Goal: Answer question/provide support

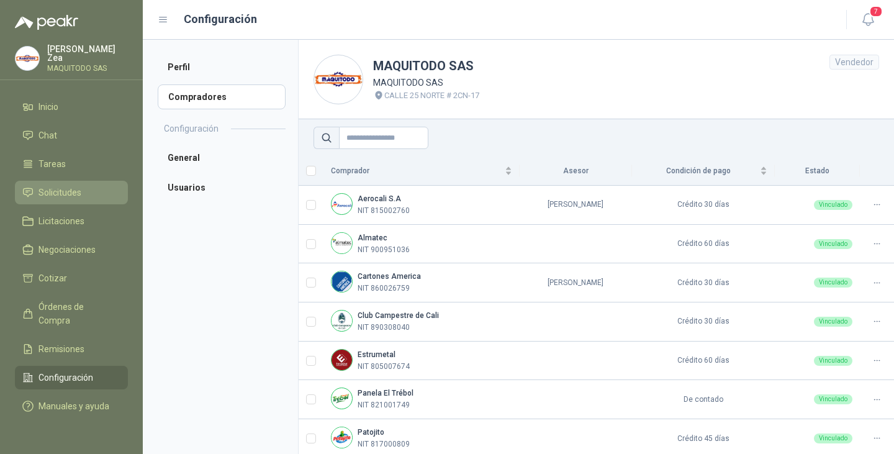
click at [65, 191] on span "Solicitudes" at bounding box center [60, 193] width 43 height 14
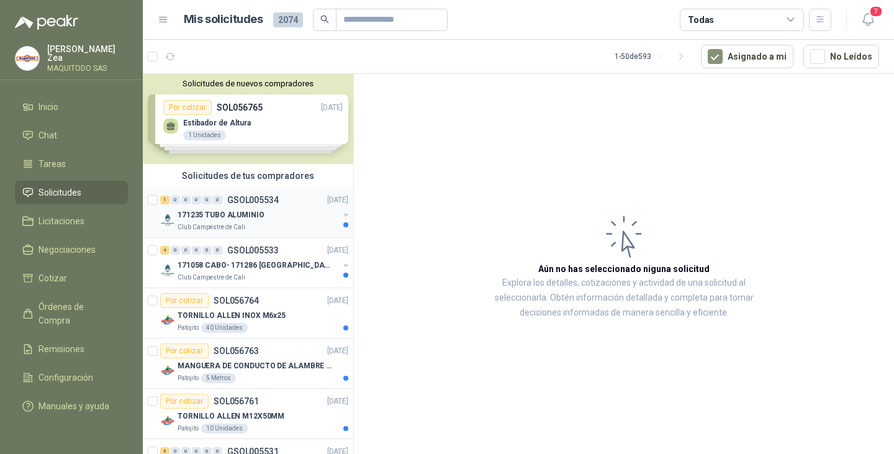
click at [275, 204] on p "GSOL005534" at bounding box center [253, 200] width 52 height 9
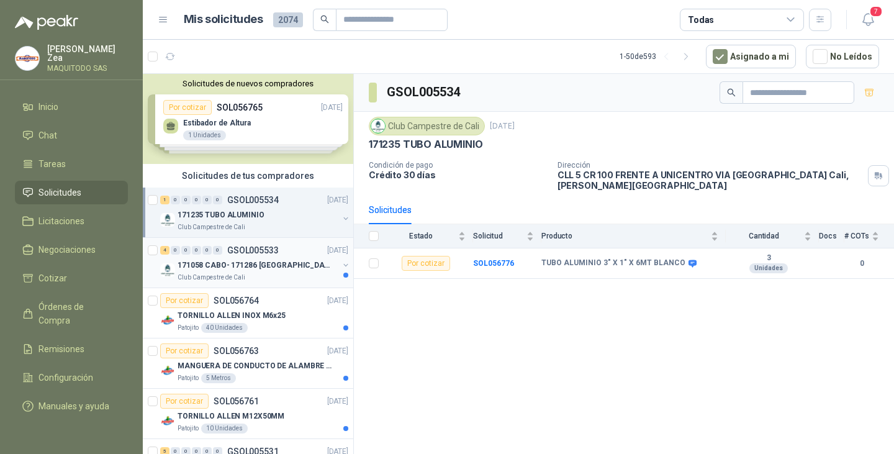
click at [222, 266] on p "171058 CABO- 171286 [GEOGRAPHIC_DATA]" at bounding box center [255, 266] width 155 height 12
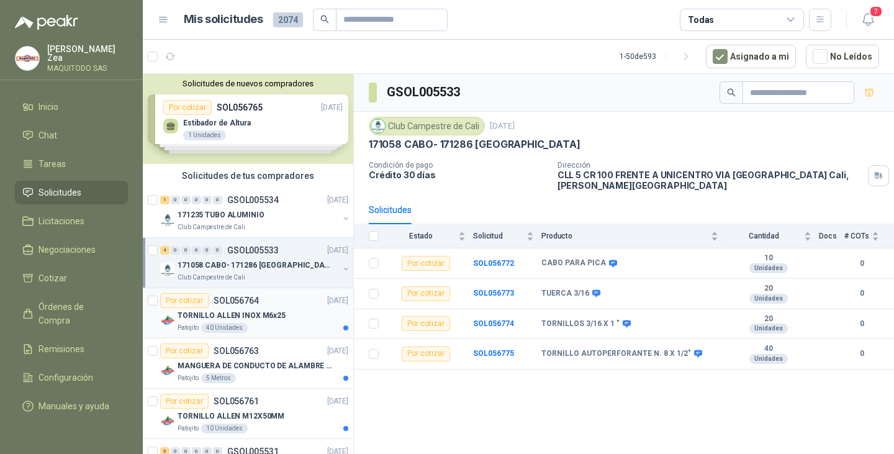
click at [276, 314] on p "TORNILLO ALLEN INOX M6x25" at bounding box center [232, 316] width 108 height 12
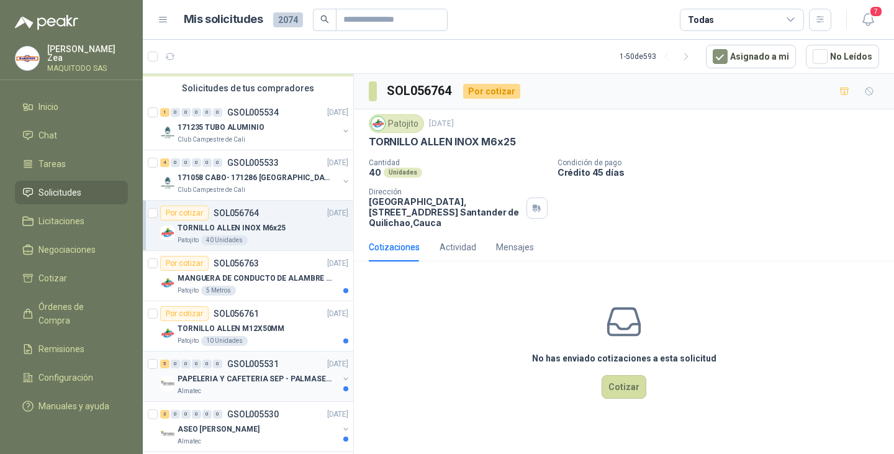
scroll to position [186, 0]
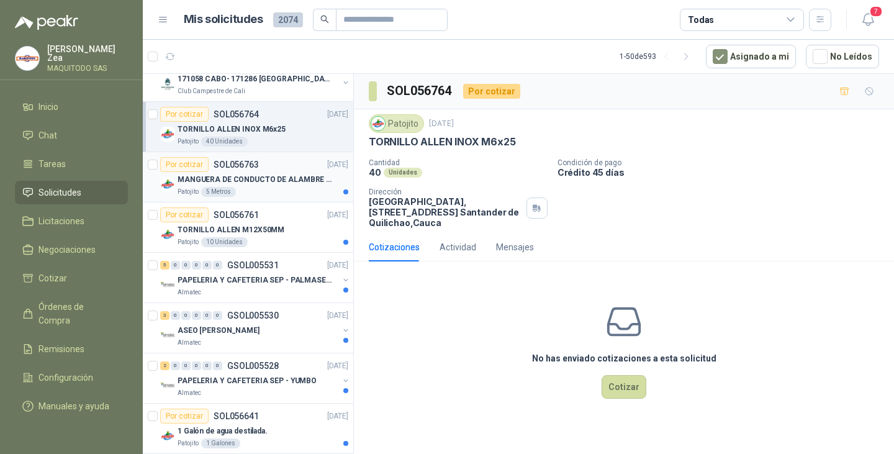
click at [257, 183] on p "MANGUERA DE CONDUCTO DE ALAMBRE DE ACERO PU" at bounding box center [255, 180] width 155 height 12
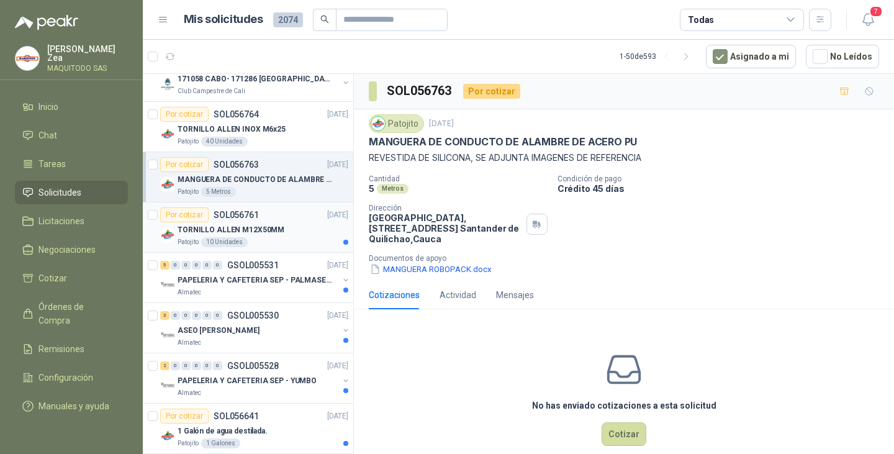
click at [238, 226] on p "TORNILLO ALLEN M12X50MM" at bounding box center [231, 230] width 107 height 12
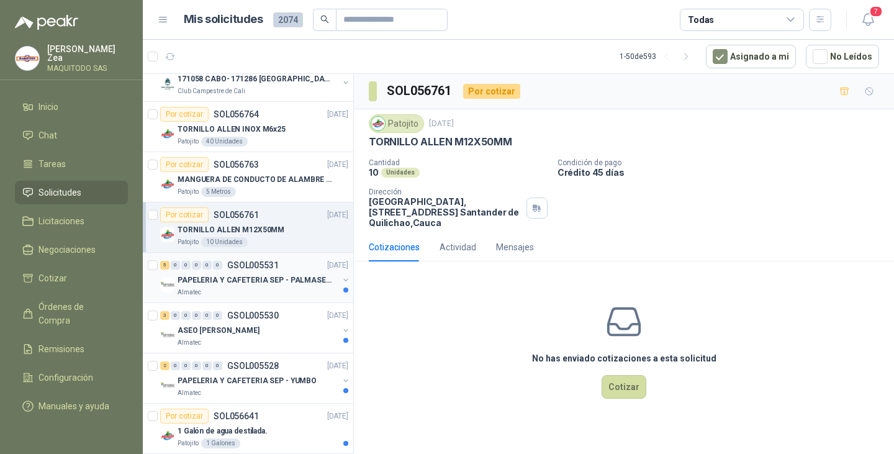
click at [266, 276] on p "PAPELERIA Y CAFETERIA SEP - PALMASECA" at bounding box center [255, 281] width 155 height 12
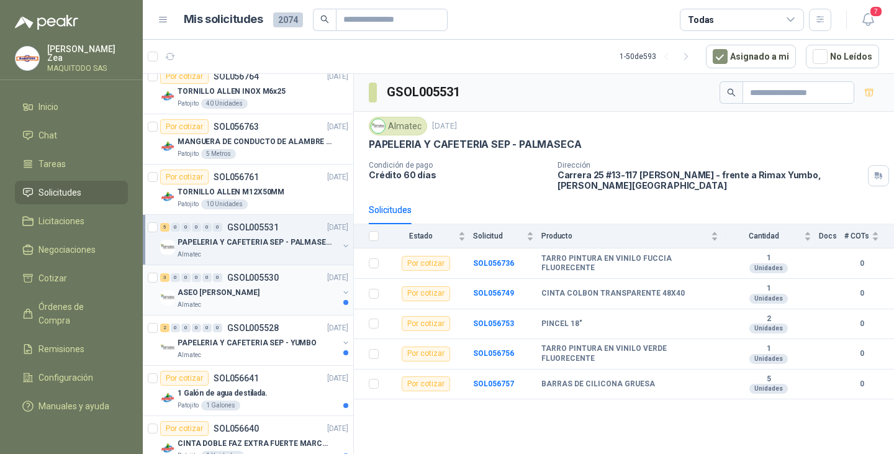
scroll to position [248, 0]
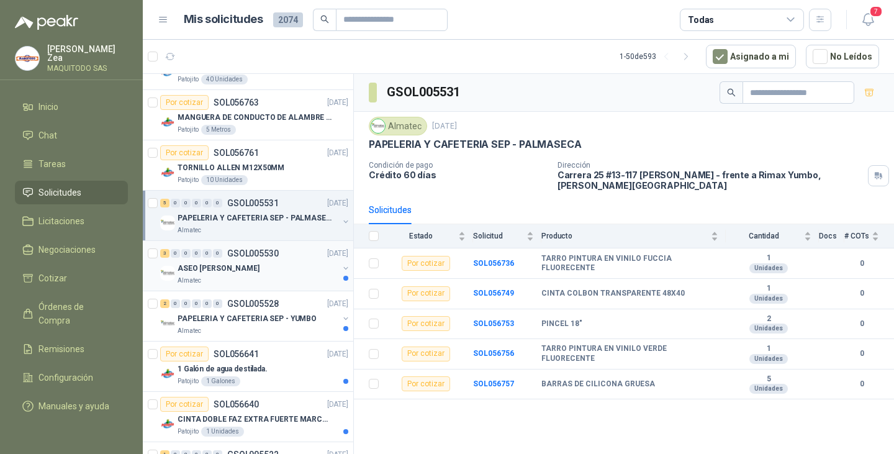
click at [250, 271] on div "ASEO [PERSON_NAME]" at bounding box center [258, 268] width 161 height 15
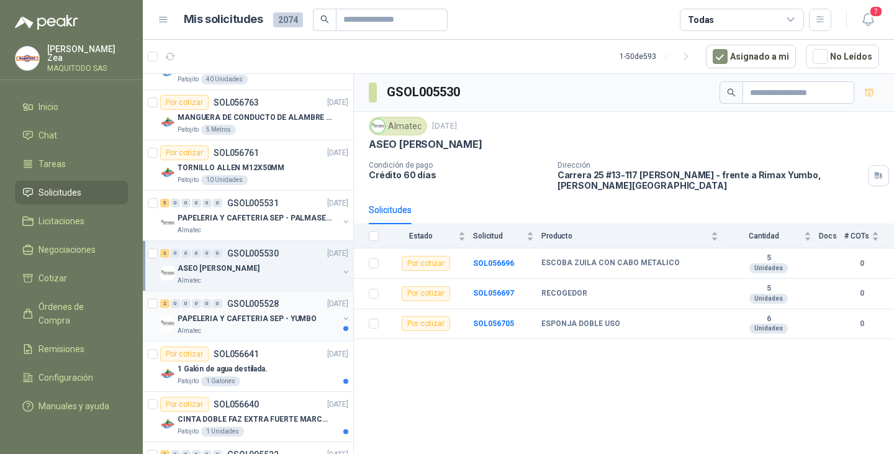
click at [248, 320] on p "PAPELERIA Y CAFETERIA SEP - YUMBO" at bounding box center [247, 319] width 139 height 12
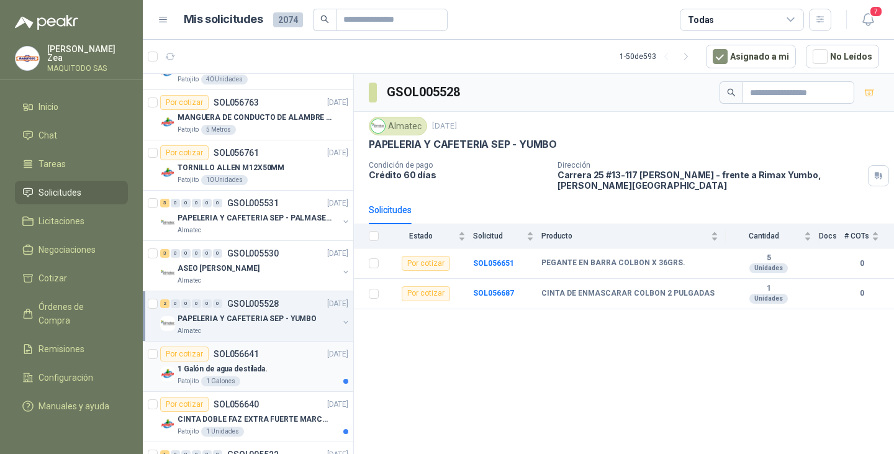
click at [274, 367] on div "1 Galón de agua destilada." at bounding box center [263, 368] width 171 height 15
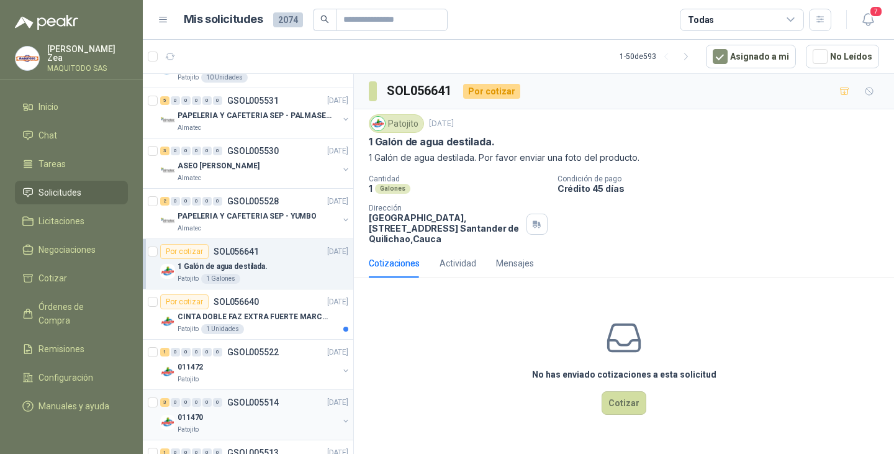
scroll to position [435, 0]
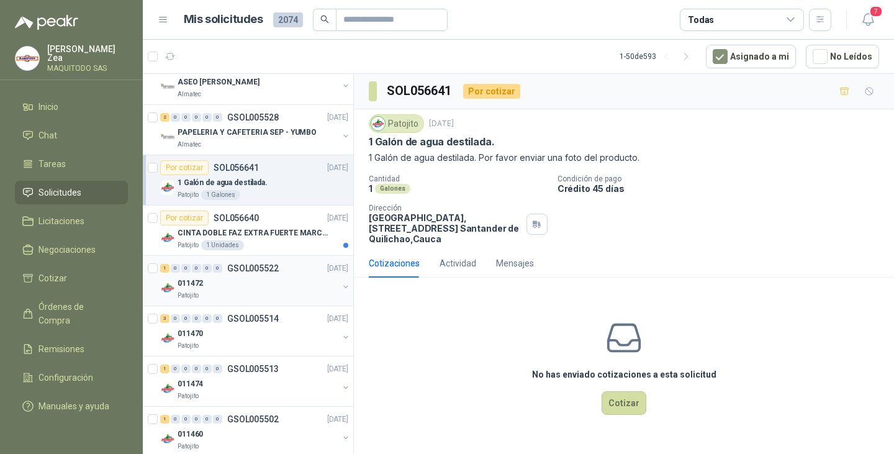
click at [282, 257] on div "1 0 0 0 0 0 GSOL005522 [DATE] 011472 Patojito" at bounding box center [248, 281] width 211 height 50
click at [290, 239] on div "CINTA DOBLE FAZ EXTRA FUERTE MARCA:3M" at bounding box center [263, 232] width 171 height 15
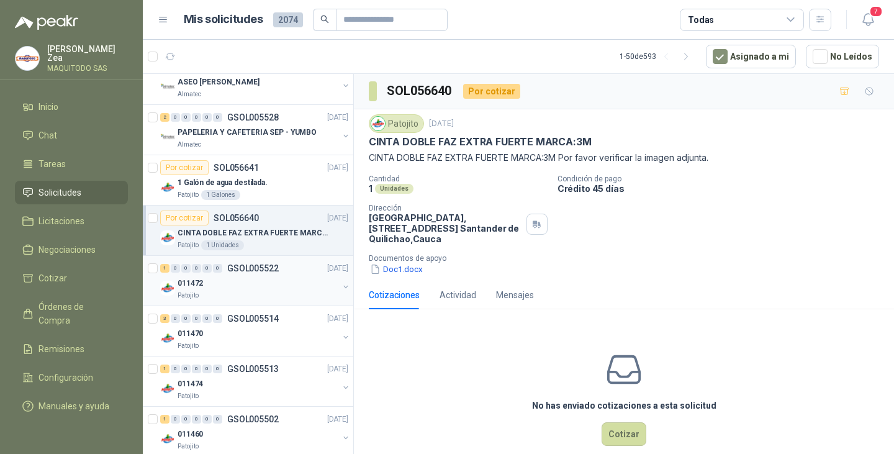
click at [237, 284] on div "011472" at bounding box center [258, 283] width 161 height 15
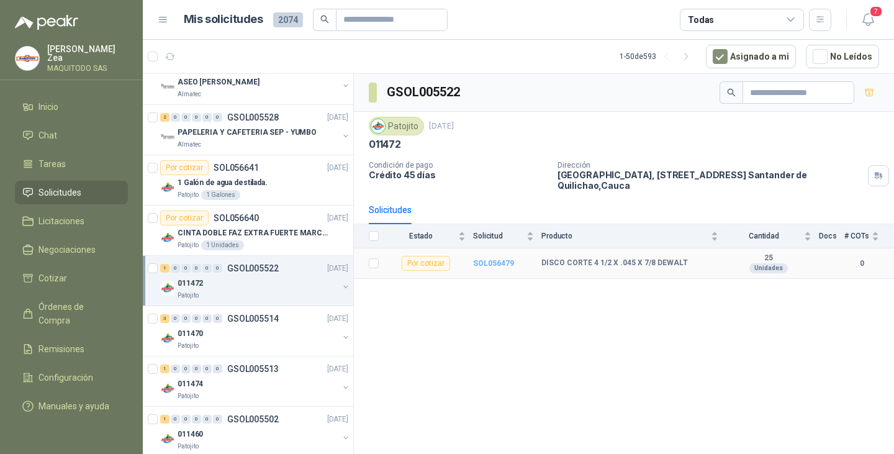
click at [486, 261] on b "SOL056479" at bounding box center [493, 263] width 41 height 9
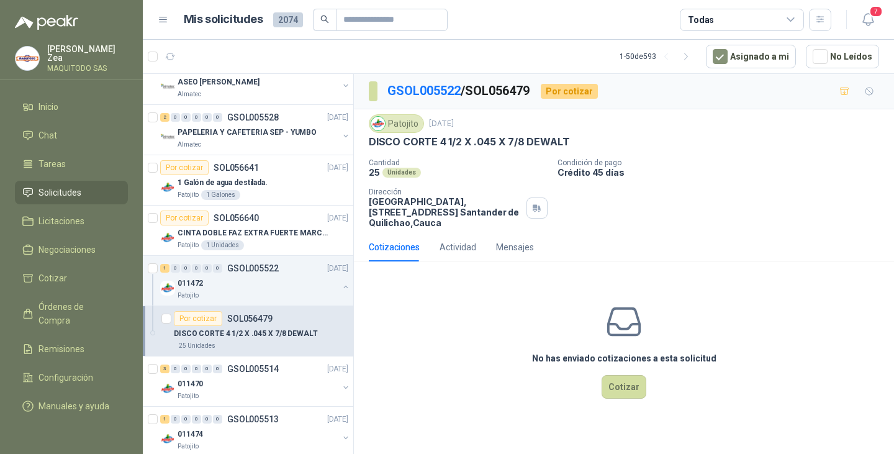
click at [598, 387] on div "No has enviado cotizaciones a esta solicitud Cotizar" at bounding box center [624, 350] width 540 height 158
click at [609, 384] on button "Cotizar" at bounding box center [624, 387] width 45 height 24
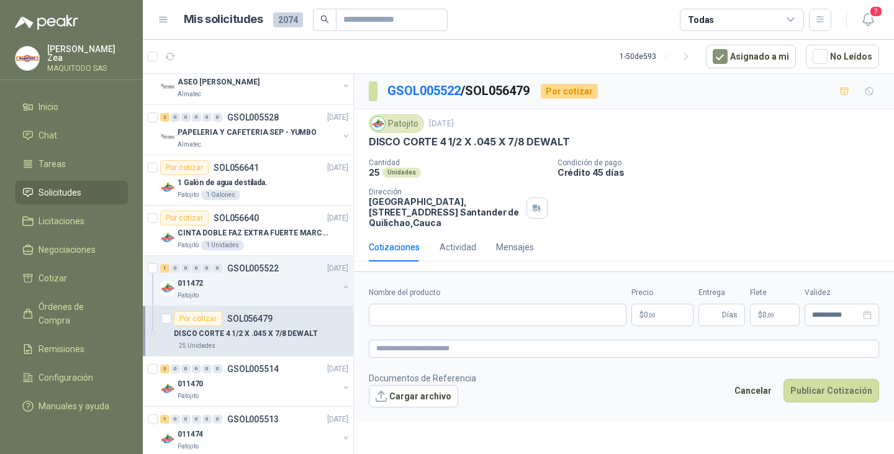
click at [432, 295] on label "Nombre del producto" at bounding box center [498, 293] width 258 height 12
click at [432, 304] on input "Nombre del producto" at bounding box center [498, 315] width 258 height 22
click at [428, 305] on input "Nombre del producto" at bounding box center [498, 315] width 258 height 22
paste input "**********"
type input "**********"
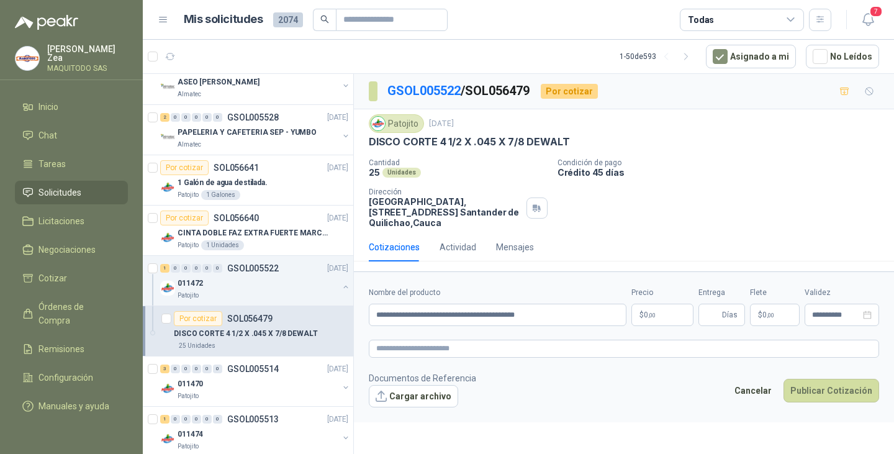
click at [663, 309] on p "$ 0 ,00" at bounding box center [663, 315] width 62 height 22
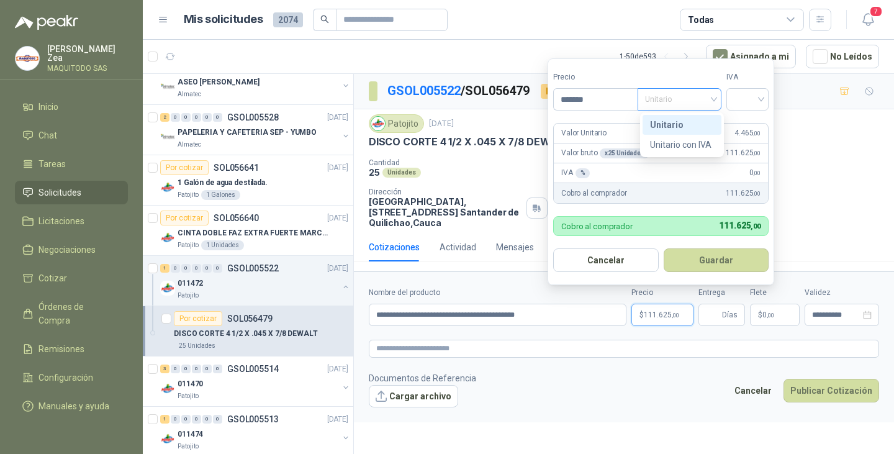
click at [695, 98] on span "Unitario" at bounding box center [679, 99] width 69 height 19
type input "*******"
click at [690, 151] on div "Unitario con IVA" at bounding box center [682, 145] width 64 height 14
click at [753, 97] on input "search" at bounding box center [747, 98] width 27 height 19
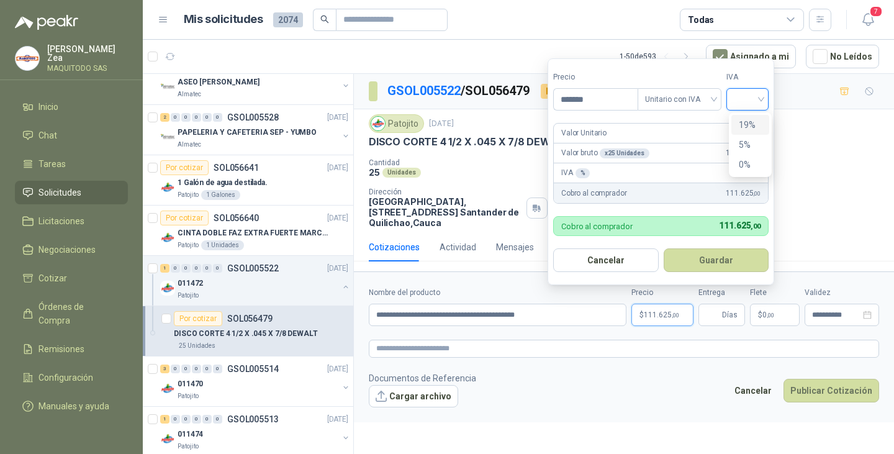
click at [751, 127] on div "19%" at bounding box center [750, 125] width 23 height 14
drag, startPoint x: 704, startPoint y: 257, endPoint x: 712, endPoint y: 280, distance: 24.4
click at [704, 258] on button "Guardar" at bounding box center [718, 260] width 107 height 24
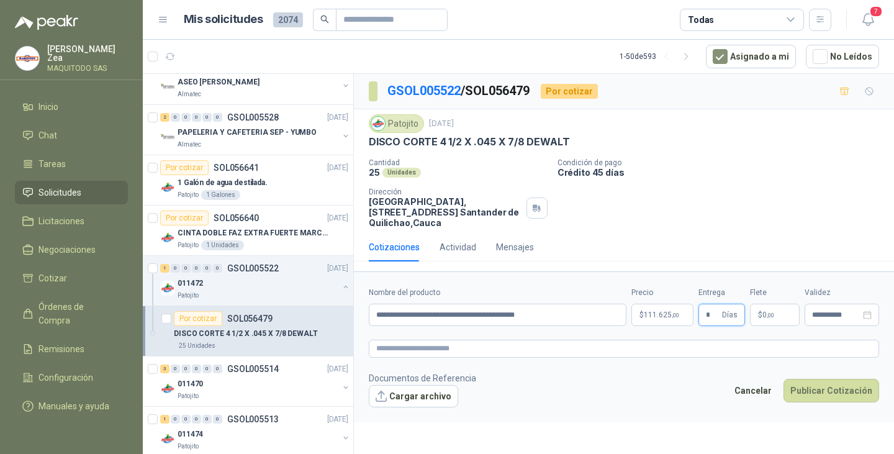
type input "*"
click at [826, 392] on button "Publicar Cotización" at bounding box center [832, 391] width 96 height 24
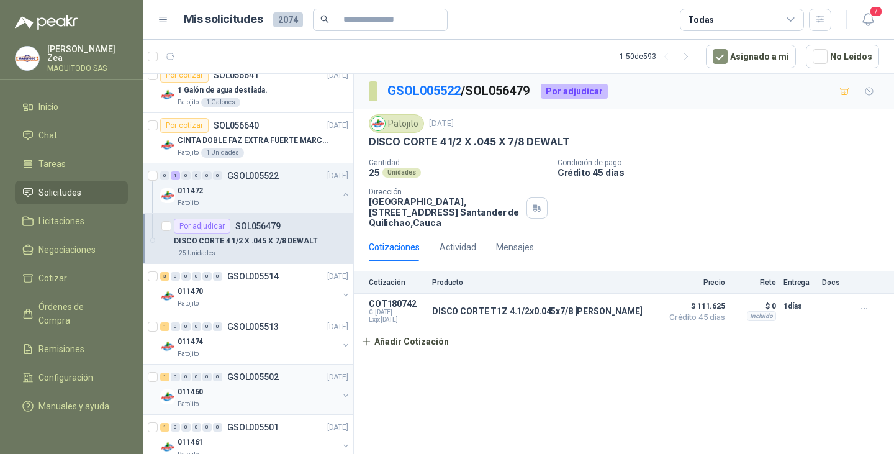
scroll to position [559, 0]
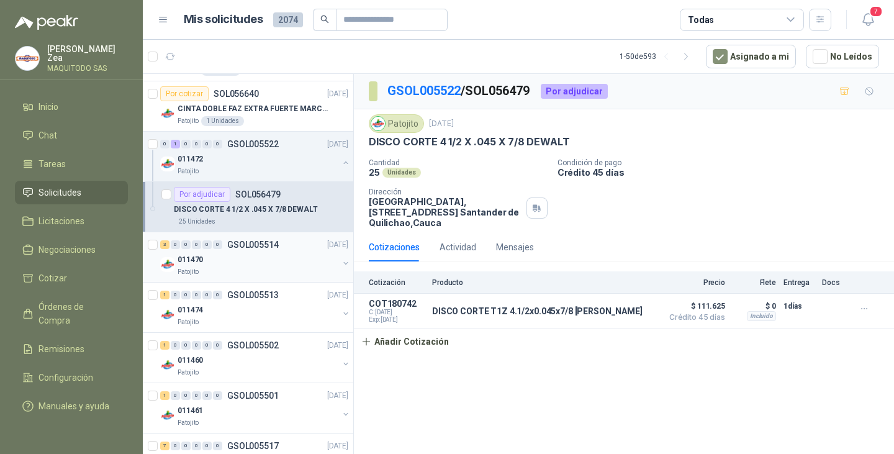
click at [229, 257] on div "011470" at bounding box center [258, 259] width 161 height 15
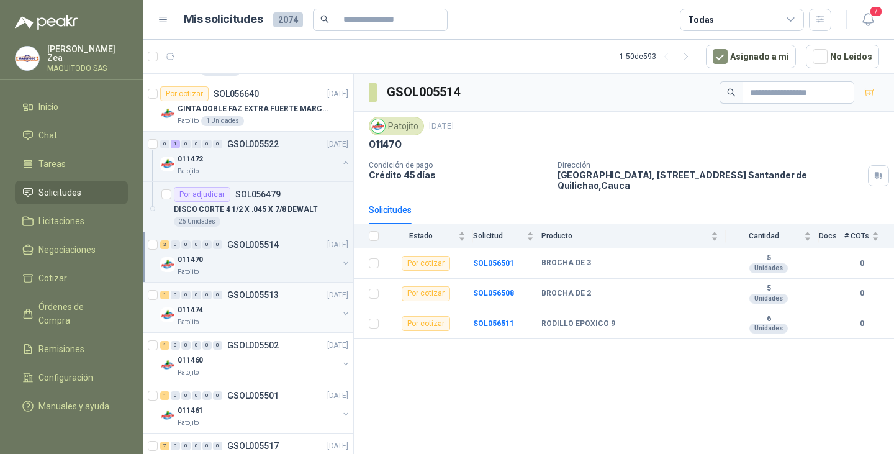
click at [264, 314] on div "011474" at bounding box center [258, 309] width 161 height 15
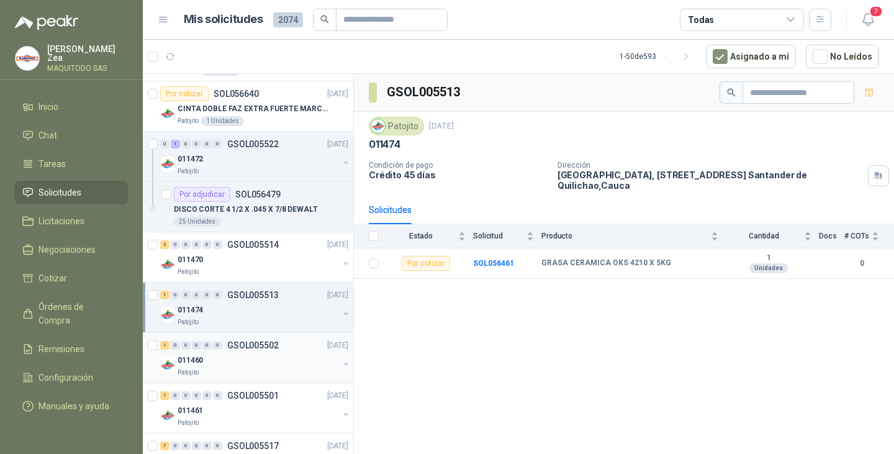
click at [245, 345] on p "GSOL005502" at bounding box center [253, 345] width 52 height 9
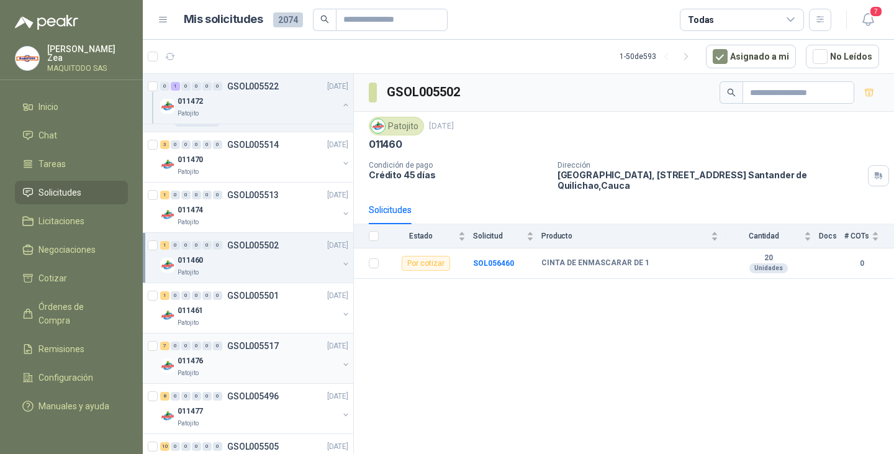
scroll to position [683, 0]
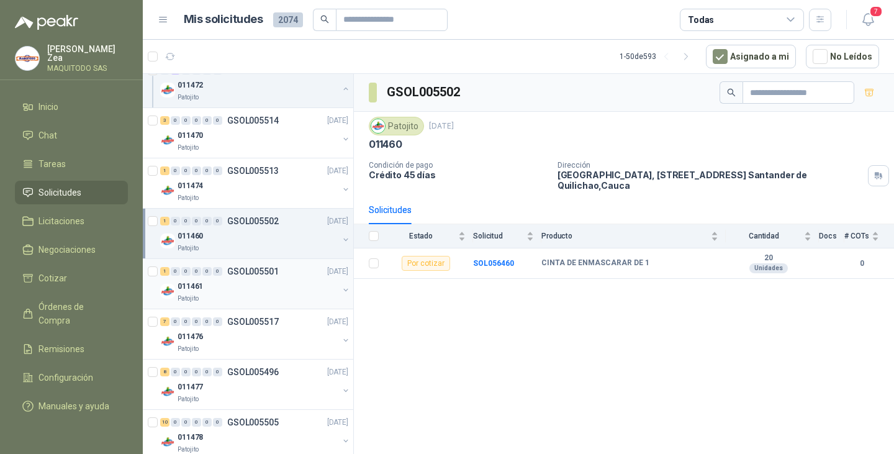
click at [263, 276] on div "1 0 0 0 0 0 GSOL005501 [DATE]" at bounding box center [255, 271] width 191 height 15
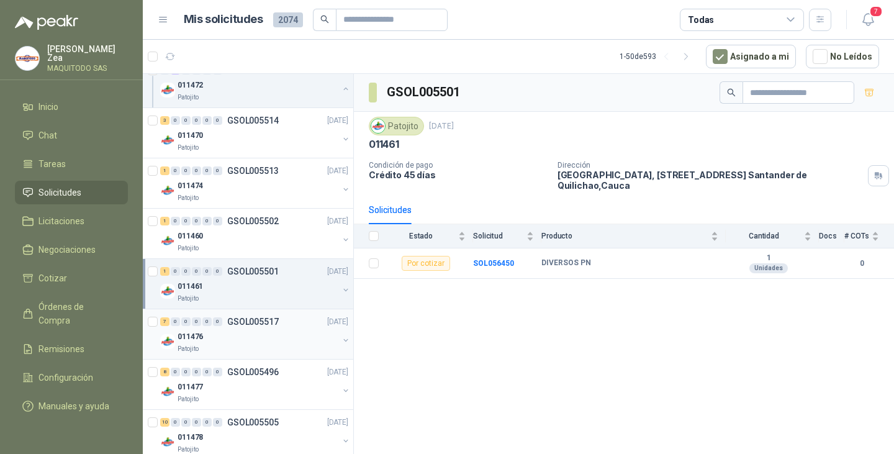
click at [263, 329] on div "7 0 0 0 0 0 GSOL005517 [DATE]" at bounding box center [255, 321] width 191 height 15
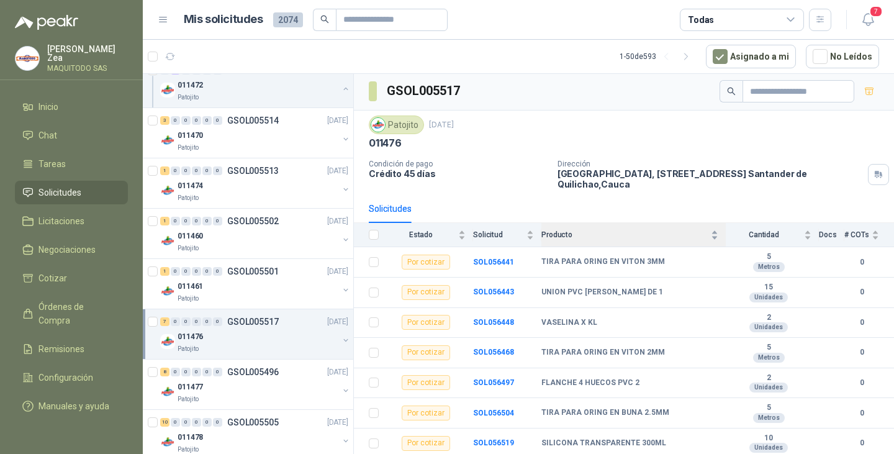
scroll to position [4, 0]
click at [677, 322] on div "VASELINA X KL" at bounding box center [630, 323] width 177 height 10
click at [230, 384] on div "011477" at bounding box center [258, 386] width 161 height 15
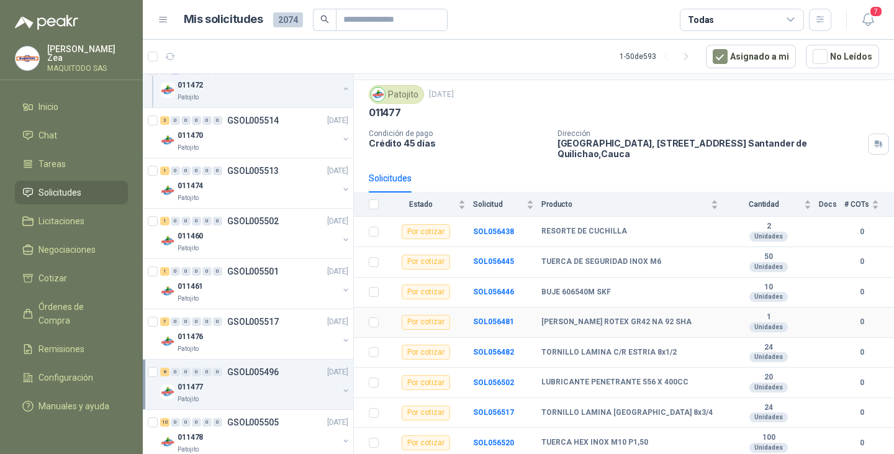
scroll to position [34, 0]
click at [189, 425] on div "0" at bounding box center [185, 422] width 9 height 9
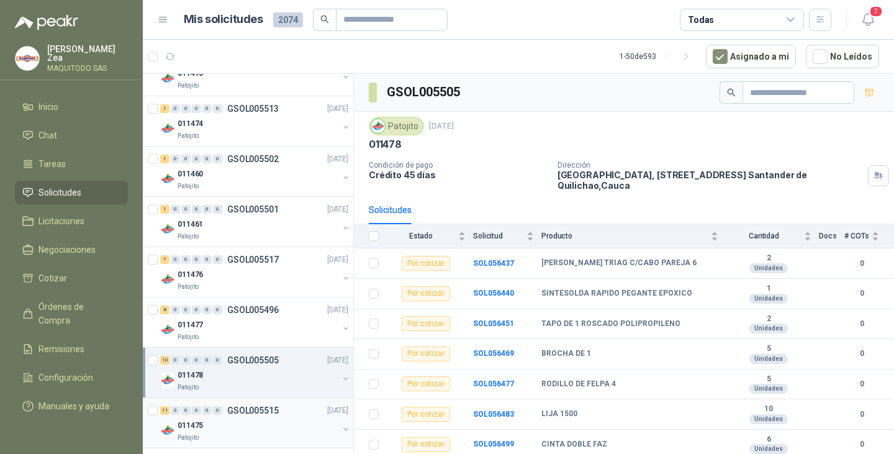
scroll to position [932, 0]
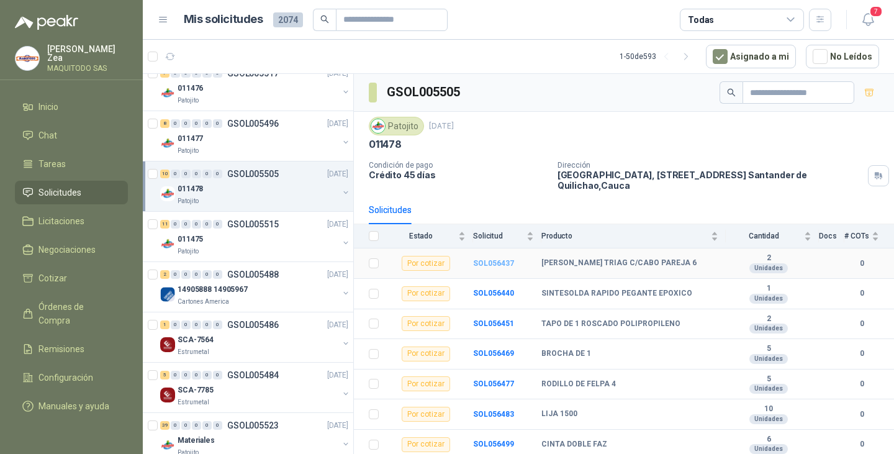
click at [493, 259] on b "SOL056437" at bounding box center [493, 263] width 41 height 9
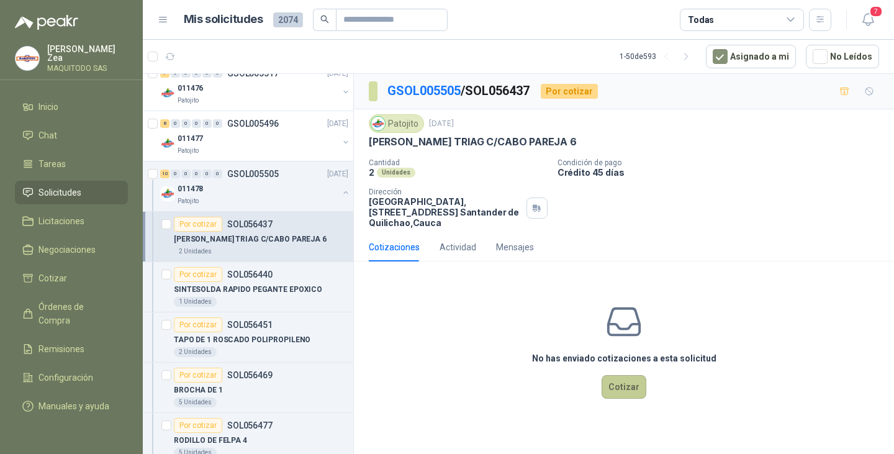
click at [630, 383] on button "Cotizar" at bounding box center [624, 387] width 45 height 24
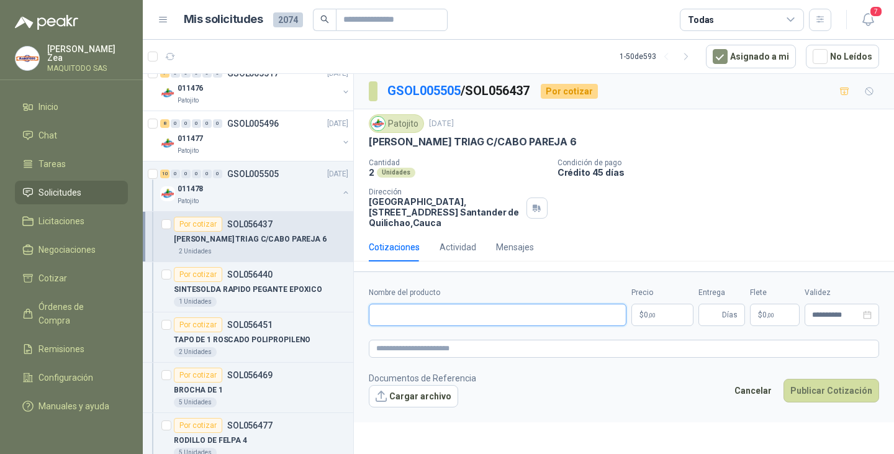
click at [410, 316] on input "Nombre del producto" at bounding box center [498, 315] width 258 height 22
paste input "**********"
type input "**********"
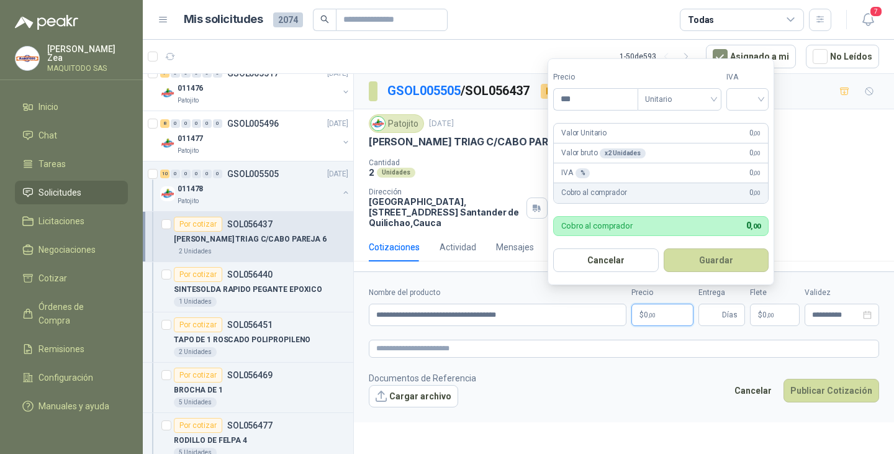
click at [654, 311] on p "$ 0 ,00" at bounding box center [663, 315] width 62 height 22
type input "*******"
click at [710, 252] on button "Guardar" at bounding box center [718, 260] width 107 height 24
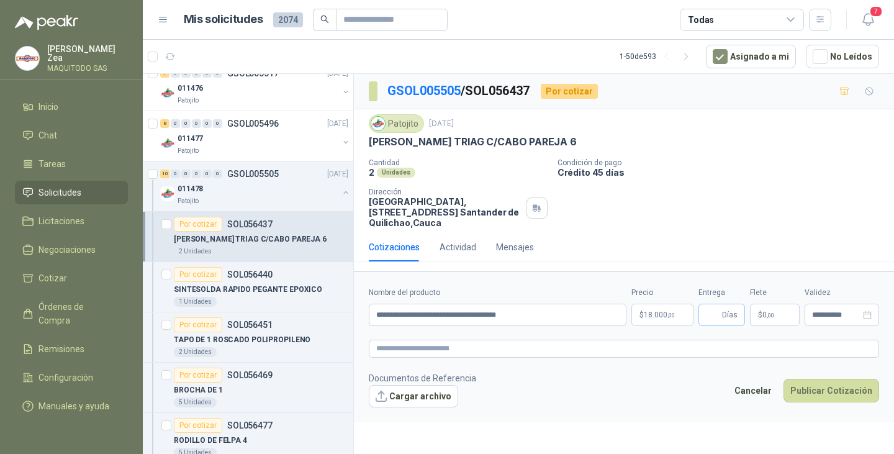
click at [723, 314] on span "Días" at bounding box center [730, 314] width 16 height 21
type input "*"
click at [818, 387] on button "Publicar Cotización" at bounding box center [832, 391] width 96 height 24
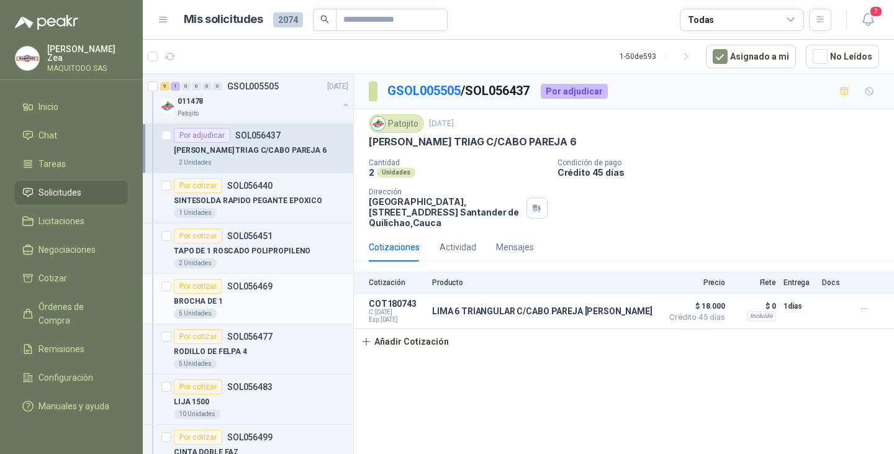
scroll to position [1056, 0]
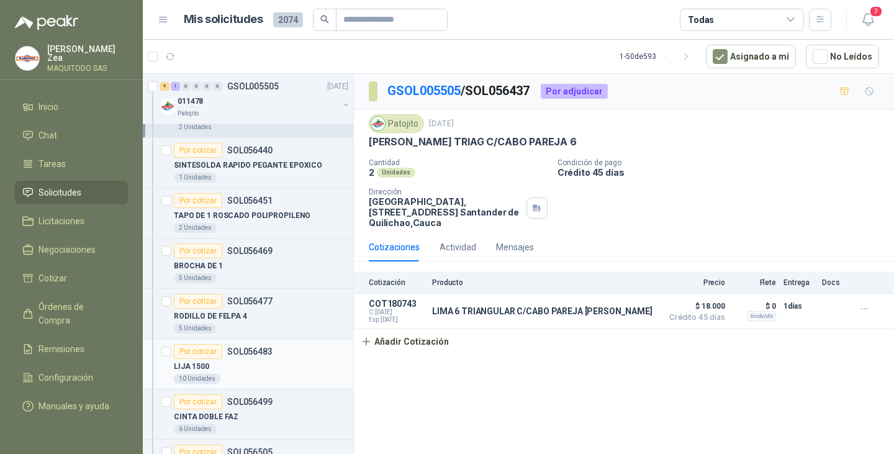
click at [269, 352] on p "SOL056483" at bounding box center [249, 351] width 45 height 9
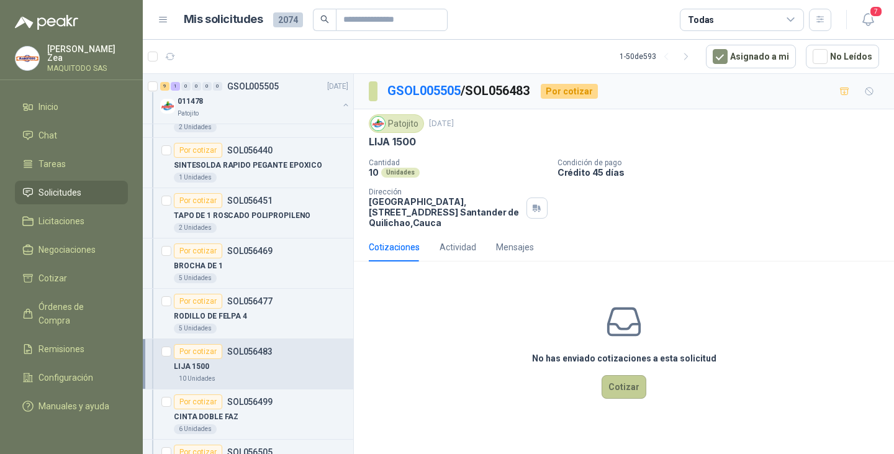
drag, startPoint x: 614, startPoint y: 374, endPoint x: 614, endPoint y: 383, distance: 8.7
click at [614, 375] on div "No has enviado cotizaciones a esta solicitud Cotizar" at bounding box center [624, 350] width 540 height 158
click at [615, 384] on button "Cotizar" at bounding box center [624, 387] width 45 height 24
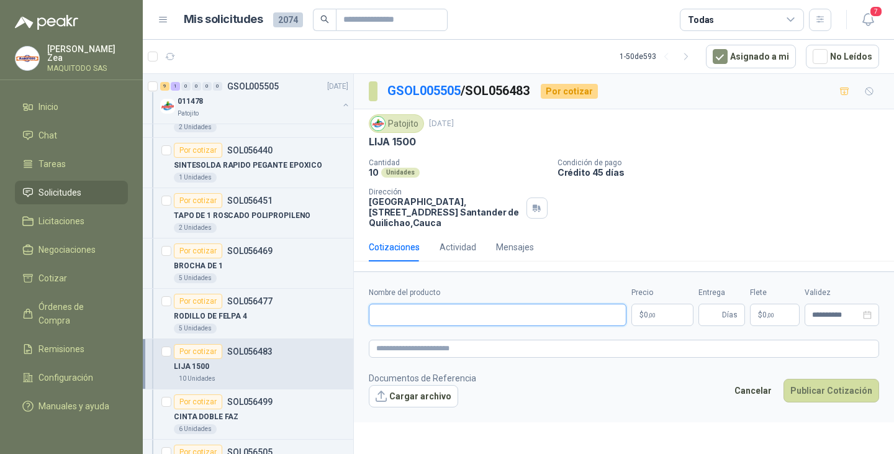
click at [487, 319] on input "Nombre del producto" at bounding box center [498, 315] width 258 height 22
paste input "**********"
type input "**********"
click at [655, 318] on span ",00" at bounding box center [651, 315] width 7 height 7
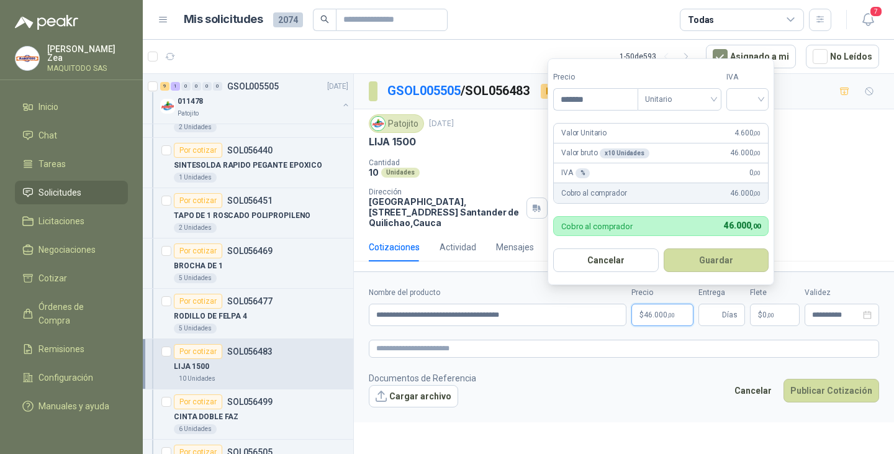
type input "*******"
click at [702, 255] on button "Guardar" at bounding box center [718, 260] width 107 height 24
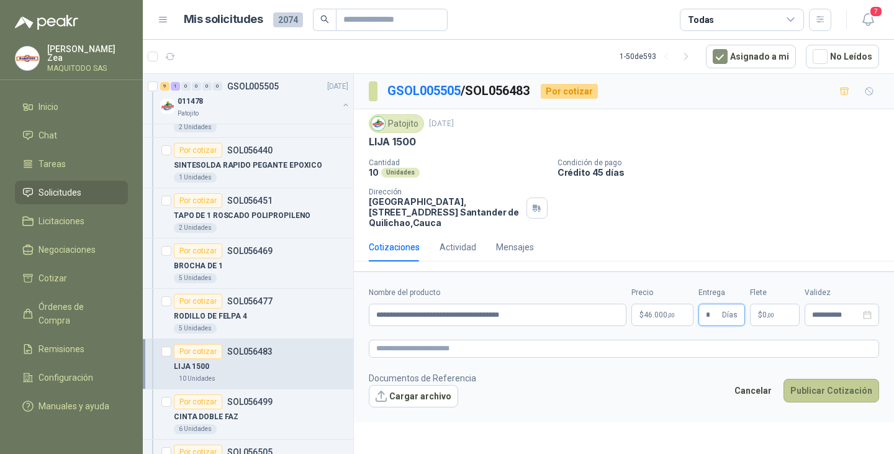
type input "*"
click at [809, 393] on button "Publicar Cotización" at bounding box center [832, 391] width 96 height 24
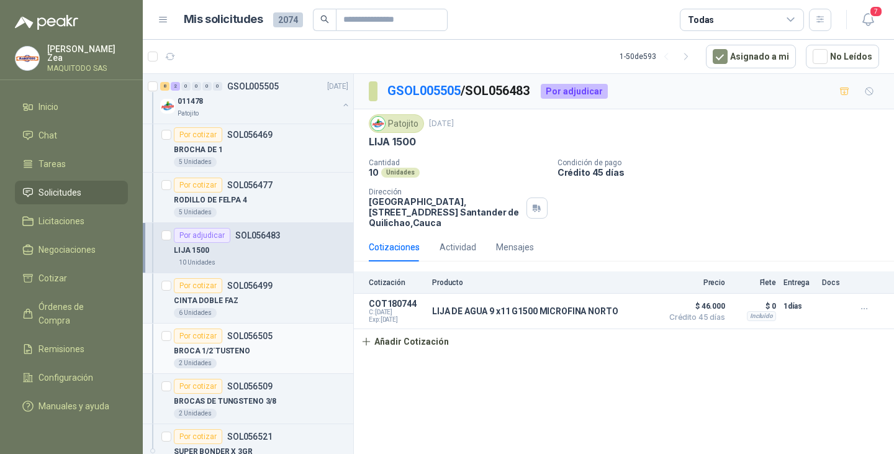
scroll to position [1180, 0]
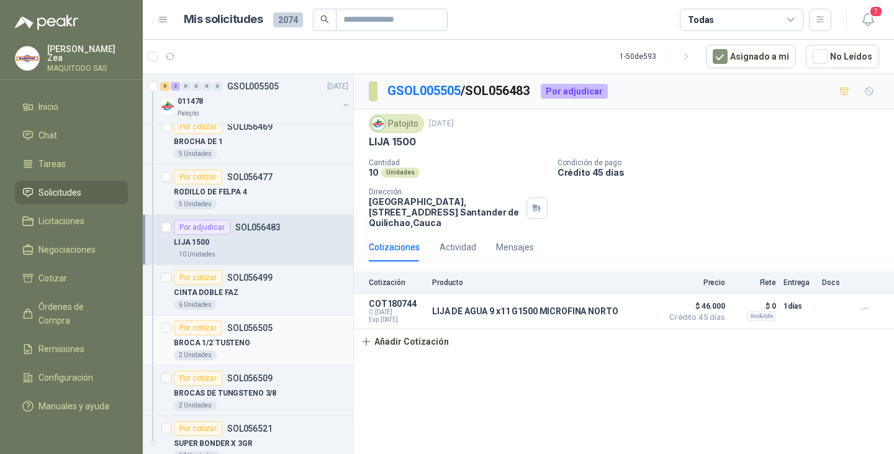
click at [276, 335] on div "Por cotizar SOL056505" at bounding box center [261, 327] width 175 height 15
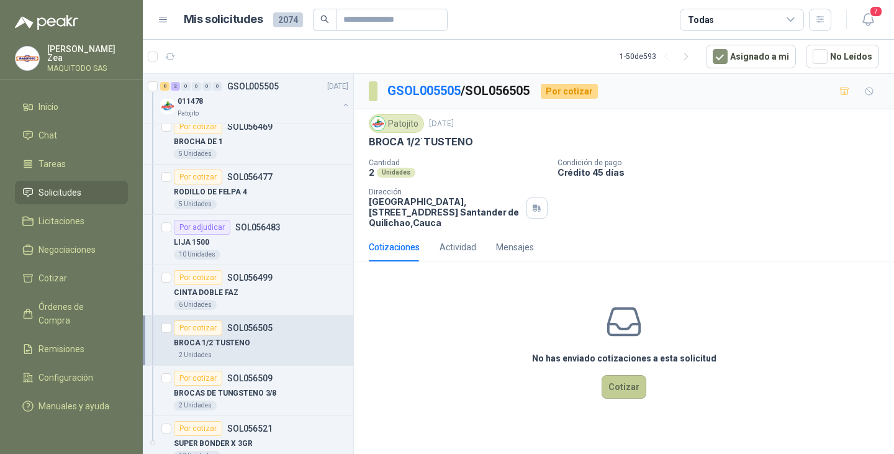
click at [642, 387] on button "Cotizar" at bounding box center [624, 387] width 45 height 24
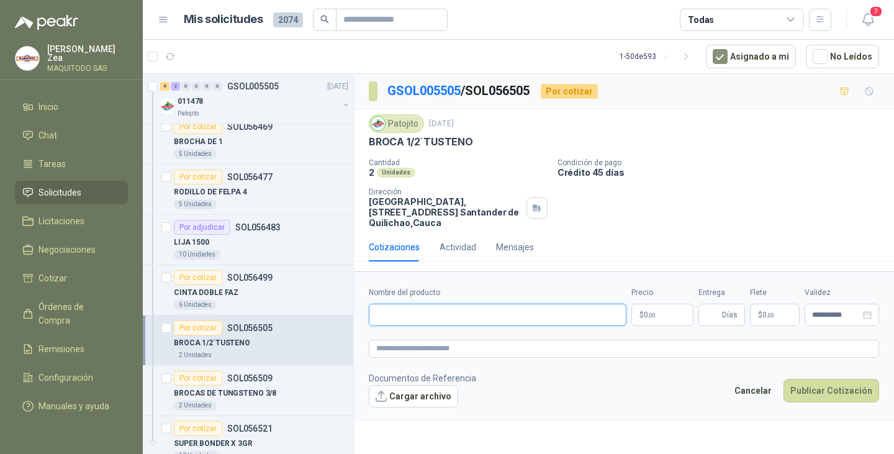
click at [388, 317] on input "Nombre del producto" at bounding box center [498, 315] width 258 height 22
paste input "**********"
type input "**********"
click at [674, 316] on p "$ 0 ,00" at bounding box center [663, 315] width 62 height 22
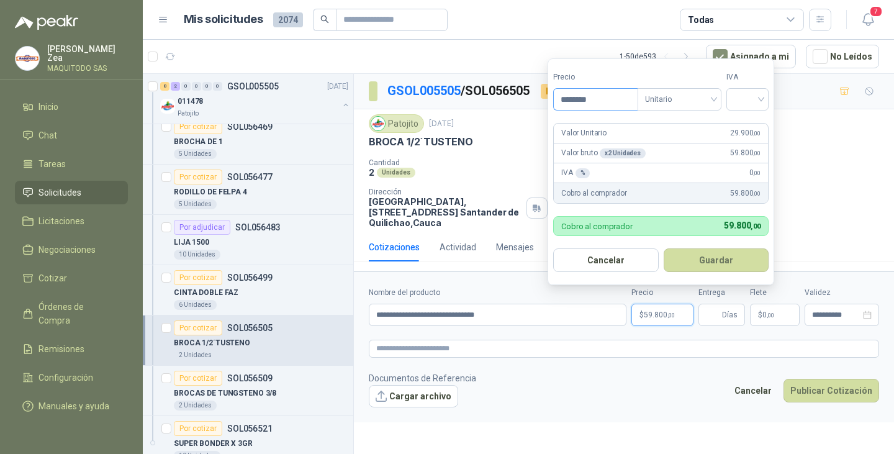
type input "********"
click at [709, 255] on button "Guardar" at bounding box center [718, 260] width 107 height 24
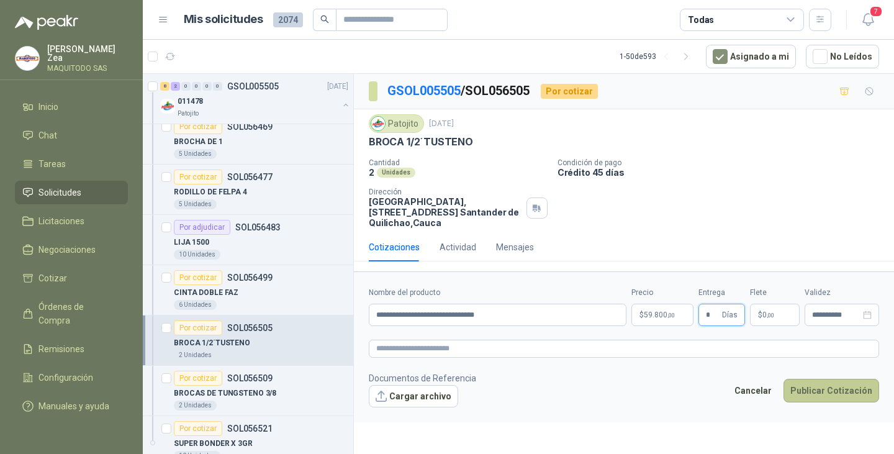
type input "*"
click at [820, 397] on button "Publicar Cotización" at bounding box center [832, 391] width 96 height 24
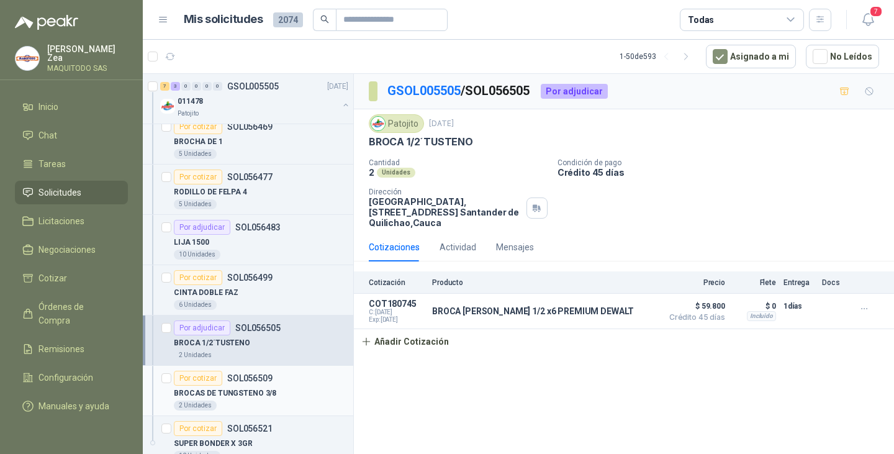
click at [260, 389] on p "BROCAS DE TUNGSTENO 3/8" at bounding box center [225, 394] width 102 height 12
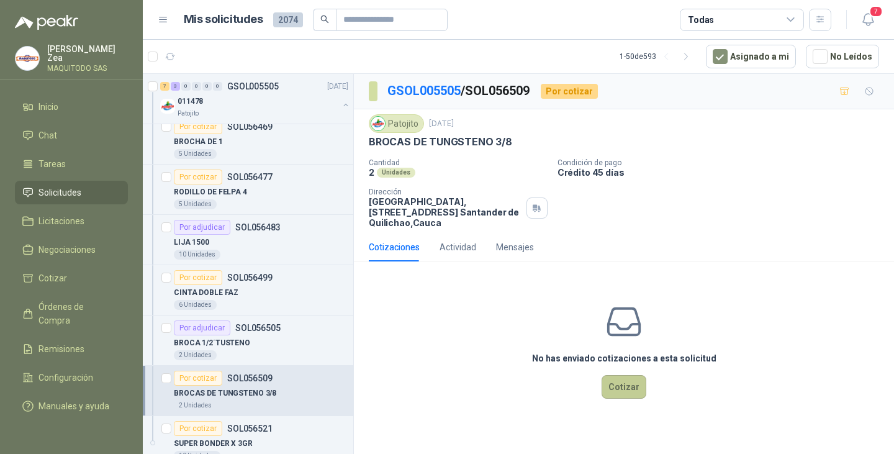
click at [620, 394] on button "Cotizar" at bounding box center [624, 387] width 45 height 24
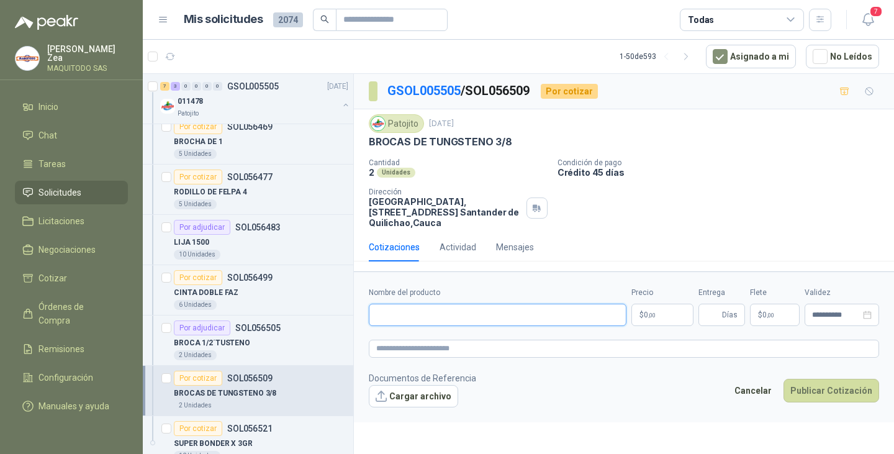
click at [442, 311] on input "Nombre del producto" at bounding box center [498, 315] width 258 height 22
paste input "**********"
type input "**********"
click at [660, 320] on p "$ 0 ,00" at bounding box center [663, 315] width 62 height 22
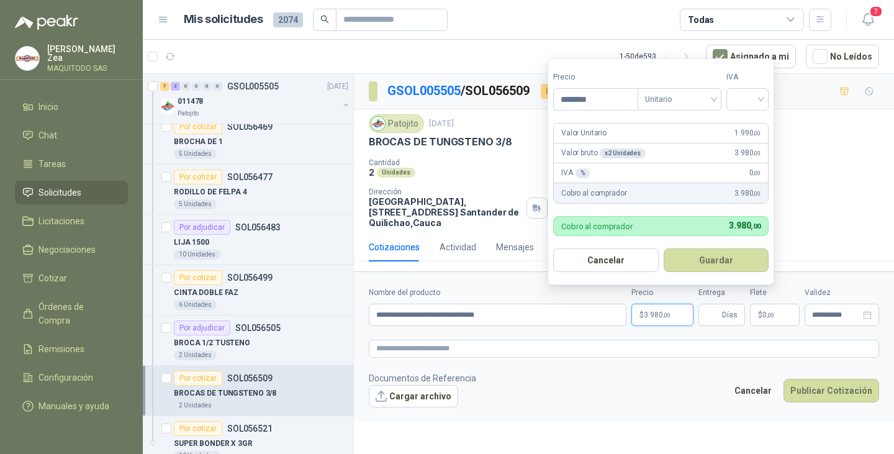
type input "********"
click at [712, 270] on button "Guardar" at bounding box center [718, 260] width 107 height 24
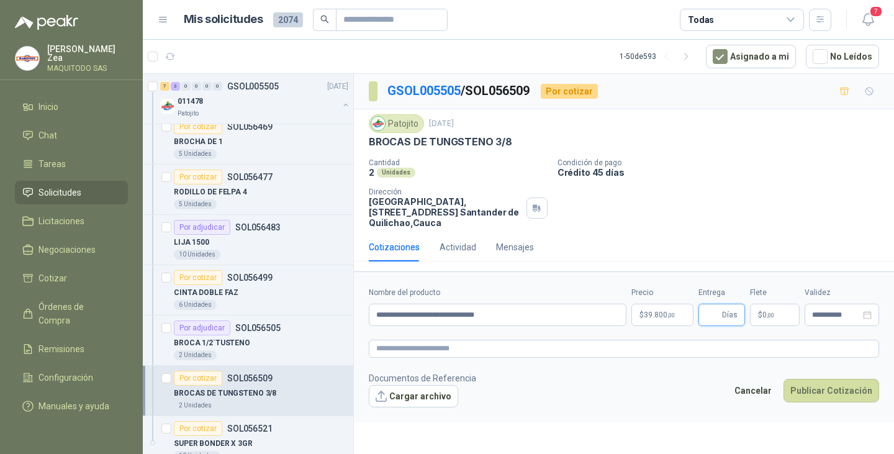
click at [710, 315] on input "Entrega" at bounding box center [713, 314] width 14 height 21
type input "*"
click at [824, 394] on button "Publicar Cotización" at bounding box center [832, 391] width 96 height 24
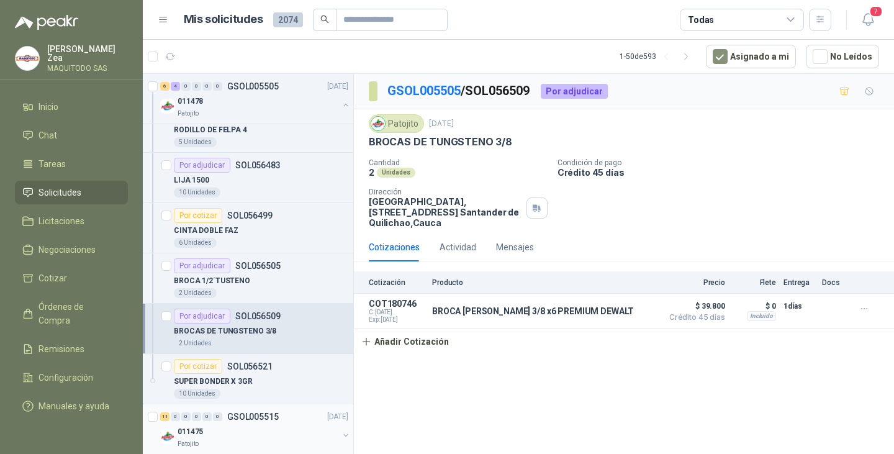
scroll to position [1429, 0]
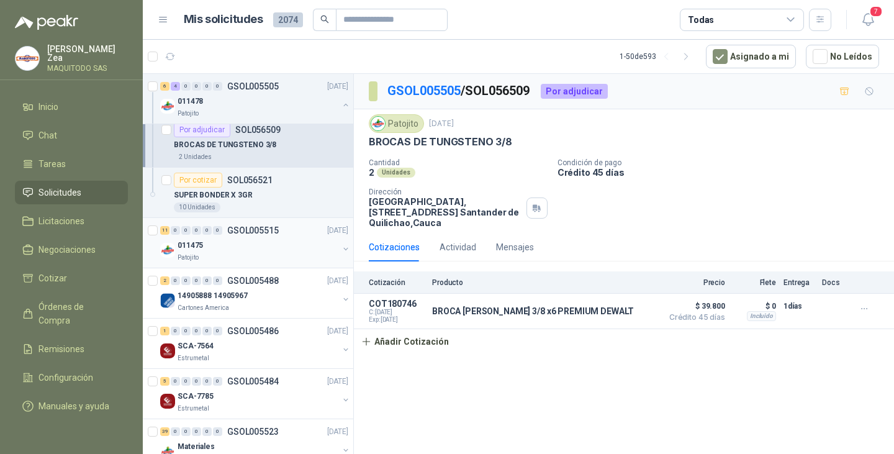
click at [235, 241] on div "011475" at bounding box center [258, 245] width 161 height 15
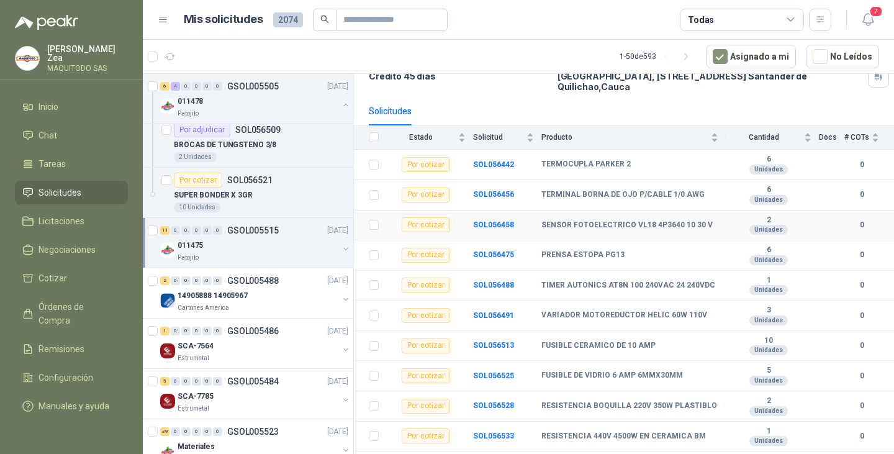
scroll to position [126, 0]
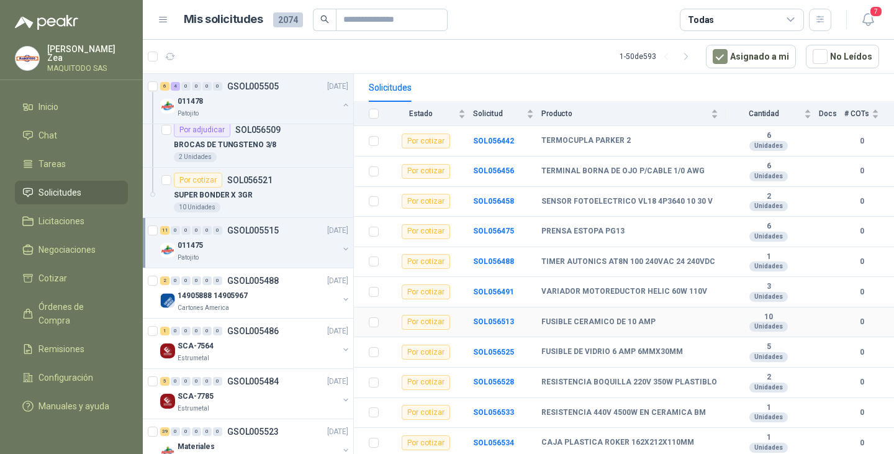
click at [575, 326] on td "FUSIBLE CERAMICO DE 10 AMP" at bounding box center [634, 322] width 184 height 30
click at [220, 299] on p "14905888 14905967" at bounding box center [213, 296] width 70 height 12
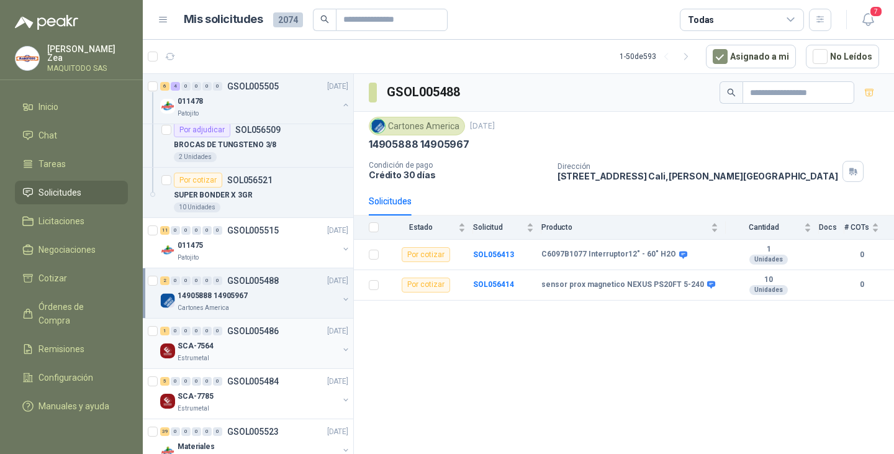
click at [217, 355] on div "Estrumetal" at bounding box center [258, 358] width 161 height 10
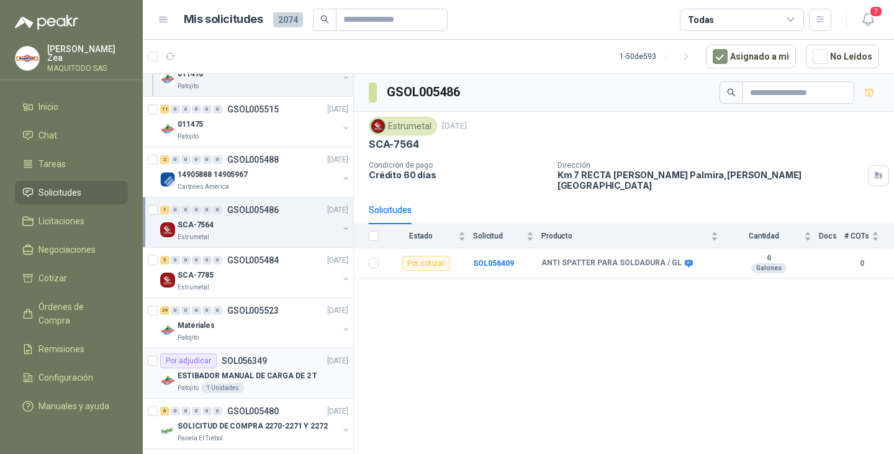
scroll to position [1553, 0]
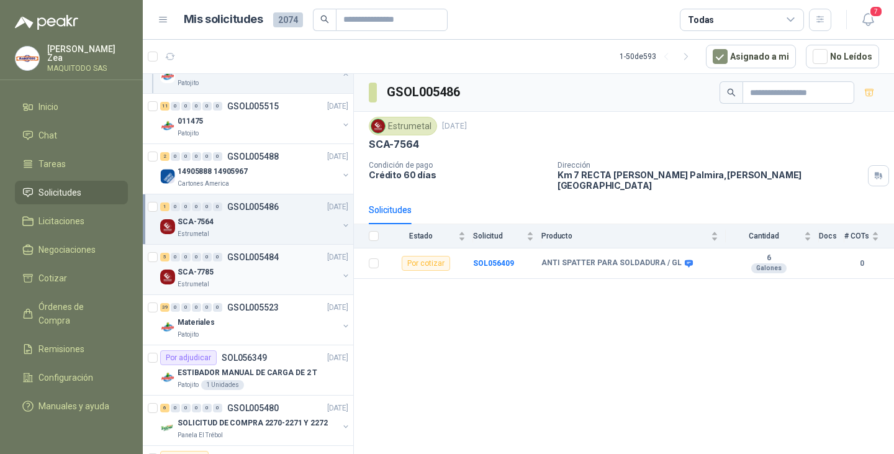
click at [248, 266] on div "SCA-7785" at bounding box center [258, 272] width 161 height 15
